Goal: Task Accomplishment & Management: Complete application form

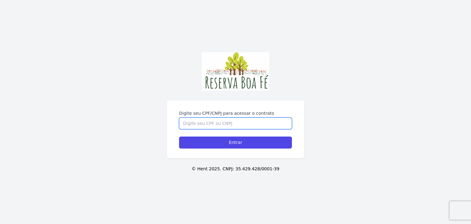
click at [235, 126] on input "Digite seu CPF/CNPJ para acessar o contrato" at bounding box center [235, 123] width 113 height 12
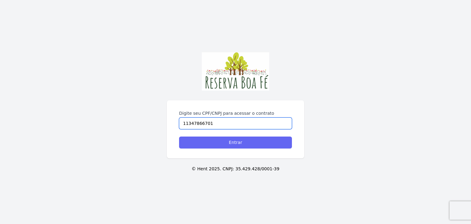
type input "11347866701"
click at [229, 142] on input "Entrar" at bounding box center [235, 142] width 113 height 12
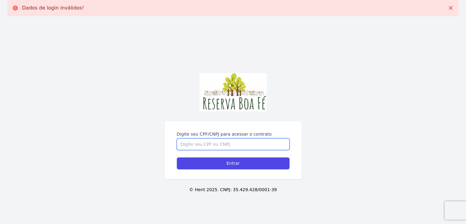
click at [227, 144] on input "Digite seu CPF/CNPJ para acessar o contrato" at bounding box center [233, 144] width 113 height 12
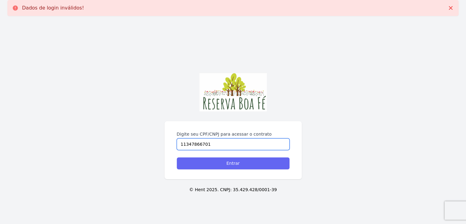
type input "11347866701"
click at [232, 168] on input "Entrar" at bounding box center [233, 163] width 113 height 12
click at [232, 164] on input "Entrar" at bounding box center [233, 163] width 113 height 12
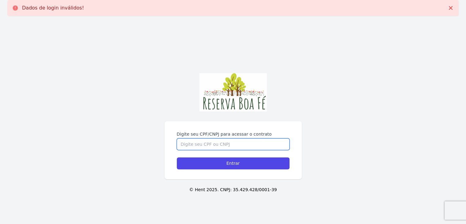
click at [234, 144] on input "Digite seu CPF/CNPJ para acessar o contrato" at bounding box center [233, 144] width 113 height 12
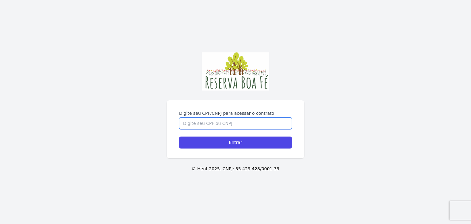
click at [250, 125] on input "Digite seu CPF/CNPJ para acessar o contrato" at bounding box center [235, 123] width 113 height 12
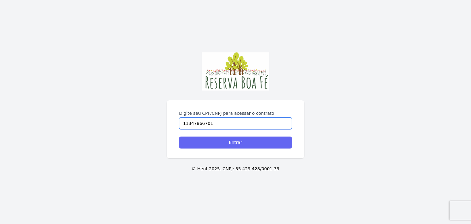
type input "11347866701"
click at [253, 141] on input "Entrar" at bounding box center [235, 142] width 113 height 12
